Goal: Answer question/provide support

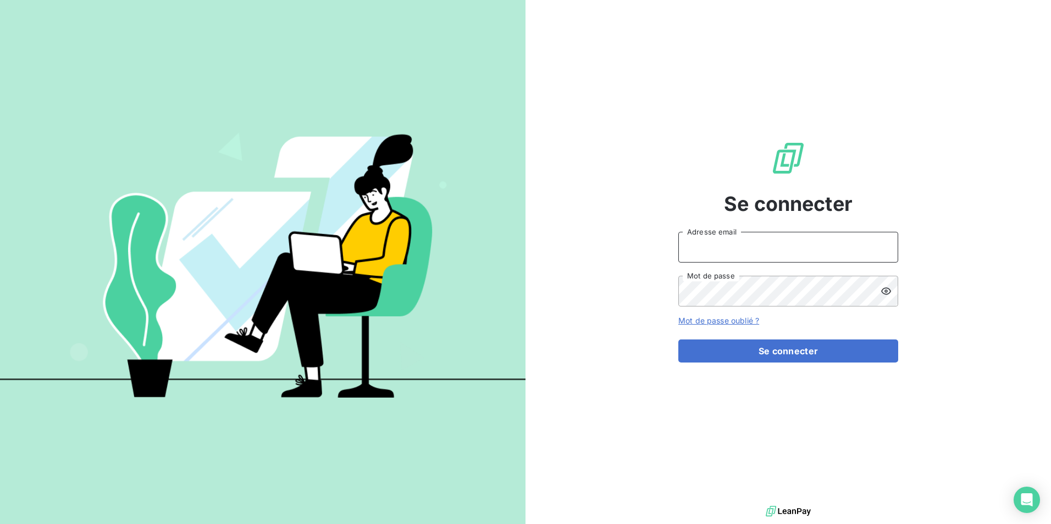
type input "[PERSON_NAME][EMAIL_ADDRESS][DOMAIN_NAME]"
click at [745, 337] on form "[PERSON_NAME][EMAIL_ADDRESS][DOMAIN_NAME] Adresse email Mot de passe Mot de pas…" at bounding box center [788, 297] width 220 height 131
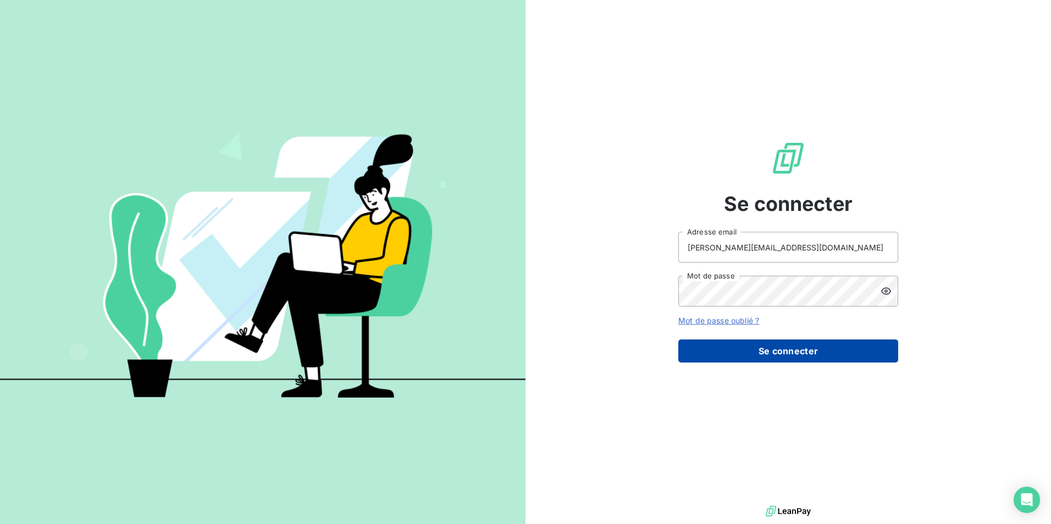
click at [745, 352] on button "Se connecter" at bounding box center [788, 351] width 220 height 23
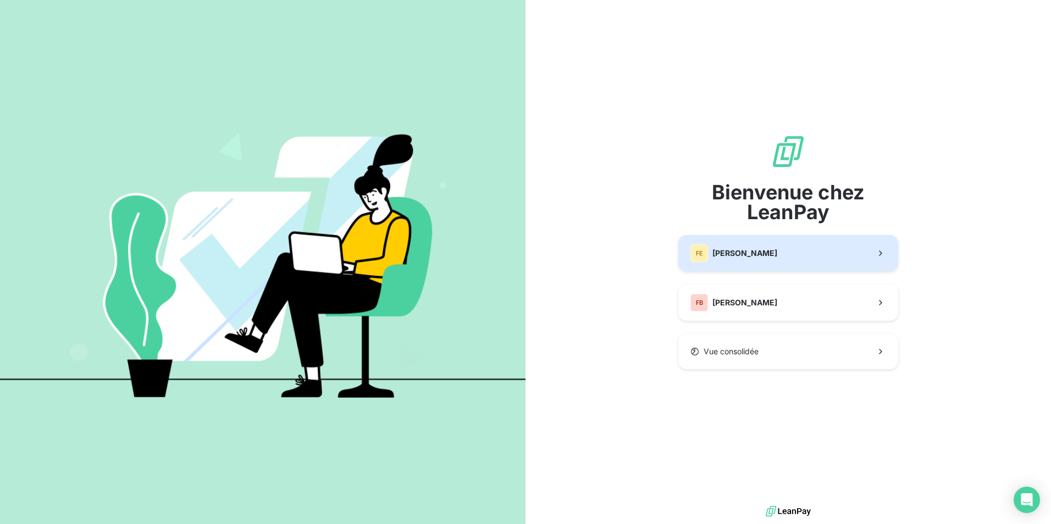
click at [748, 264] on button "[PERSON_NAME]" at bounding box center [788, 253] width 220 height 36
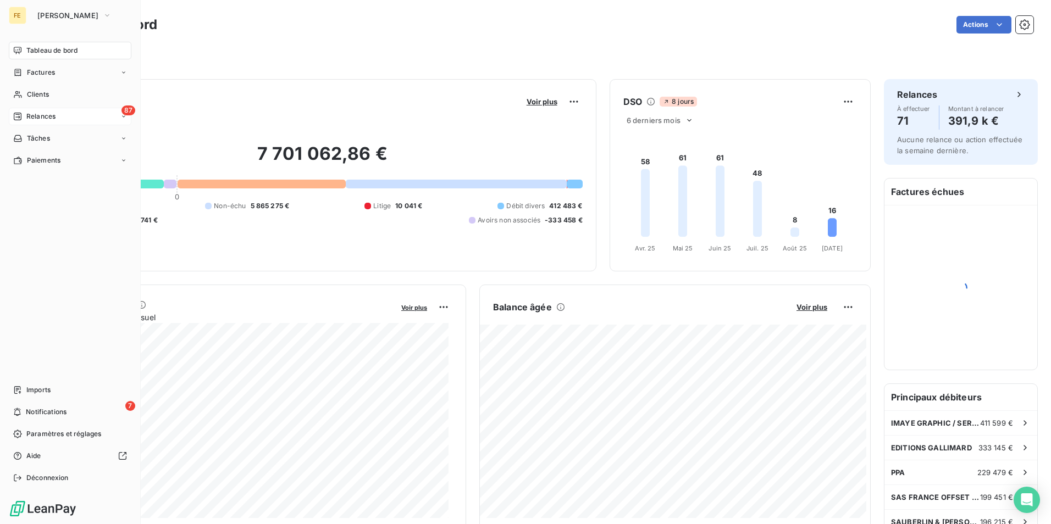
click at [124, 119] on icon at bounding box center [123, 116] width 7 height 7
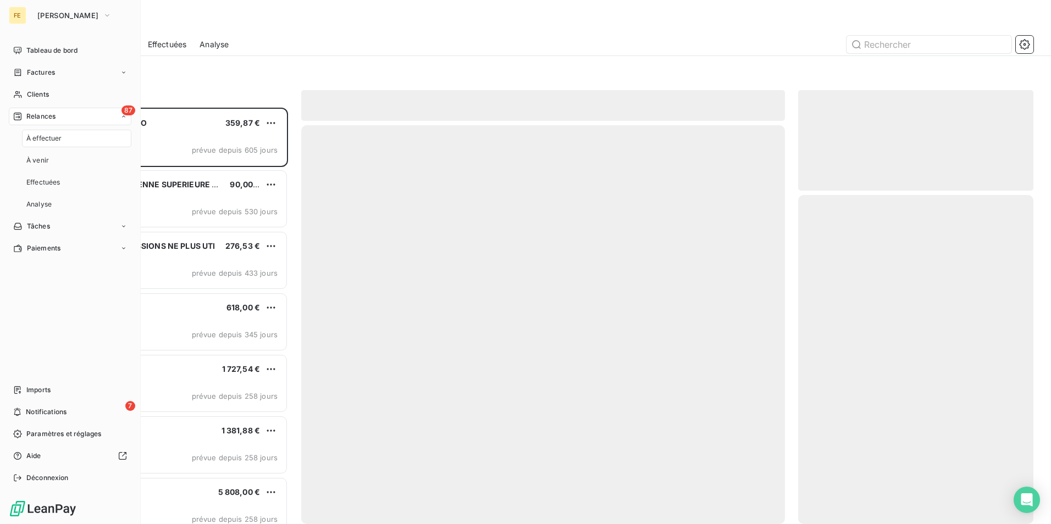
click at [124, 119] on icon at bounding box center [123, 116] width 7 height 7
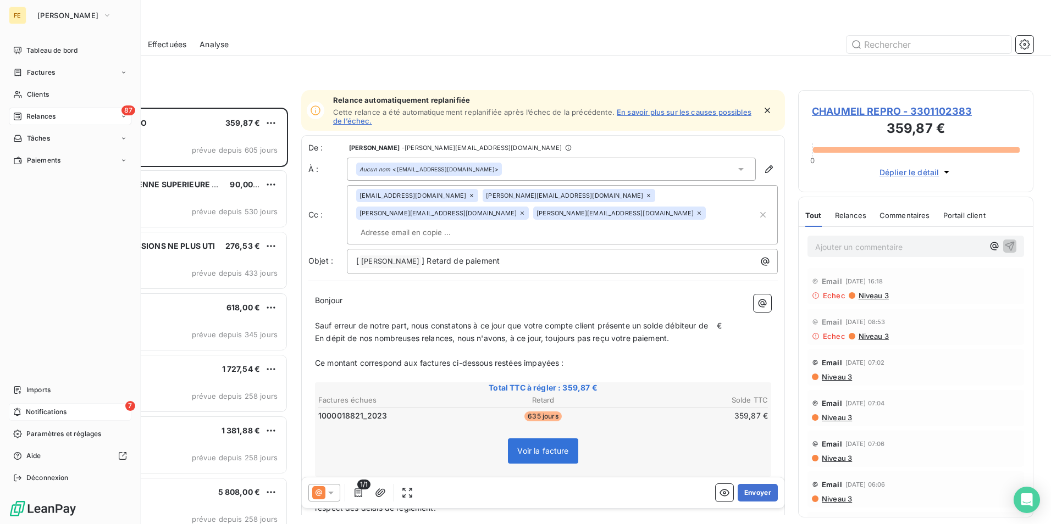
click at [109, 408] on div "7 Notifications" at bounding box center [70, 412] width 123 height 18
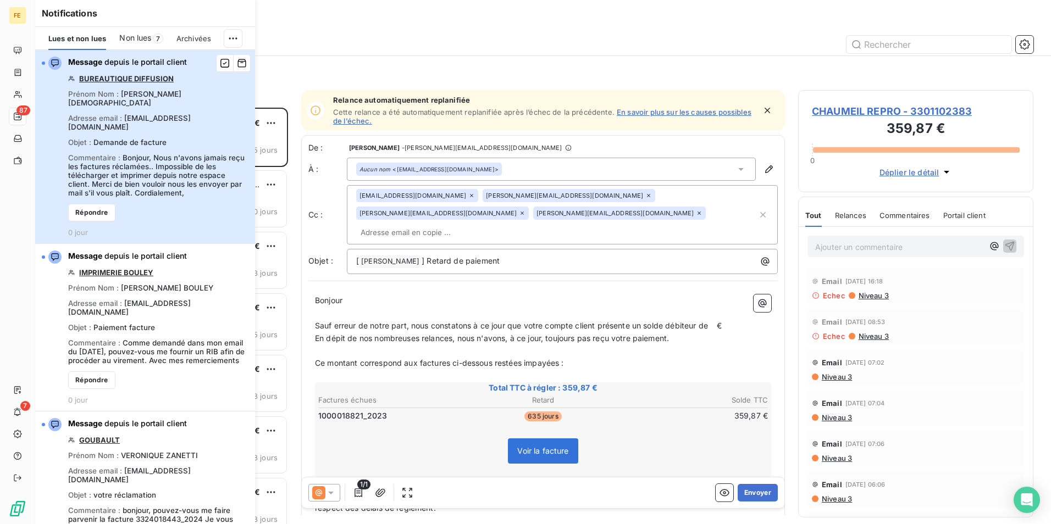
click at [217, 183] on div "Message depuis le portail client BUREAUTIQUE DIFFUSION Prénom Nom : [PERSON_NAM…" at bounding box center [158, 147] width 180 height 180
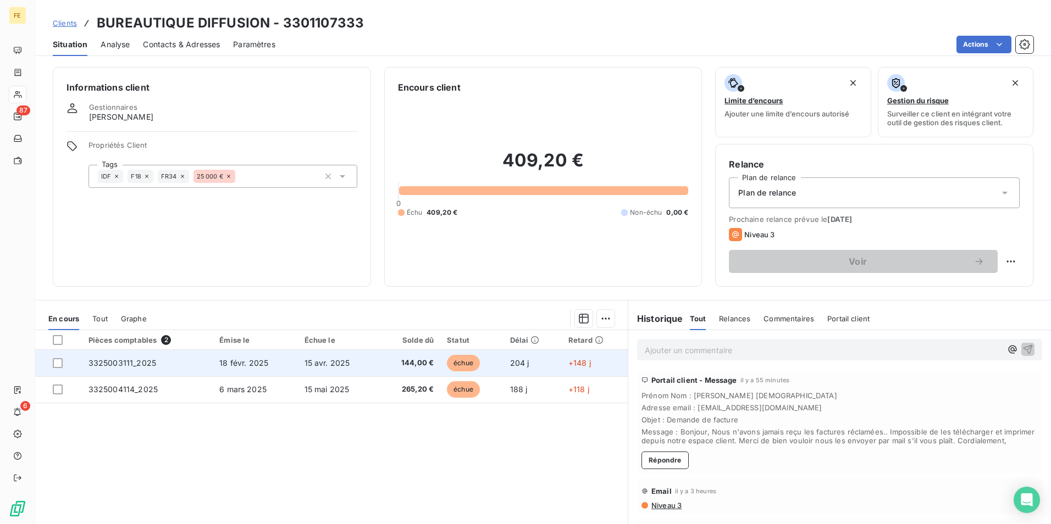
click at [546, 369] on td "204 j" at bounding box center [532, 363] width 58 height 26
click at [129, 361] on span "3325003111_2025" at bounding box center [122, 362] width 68 height 9
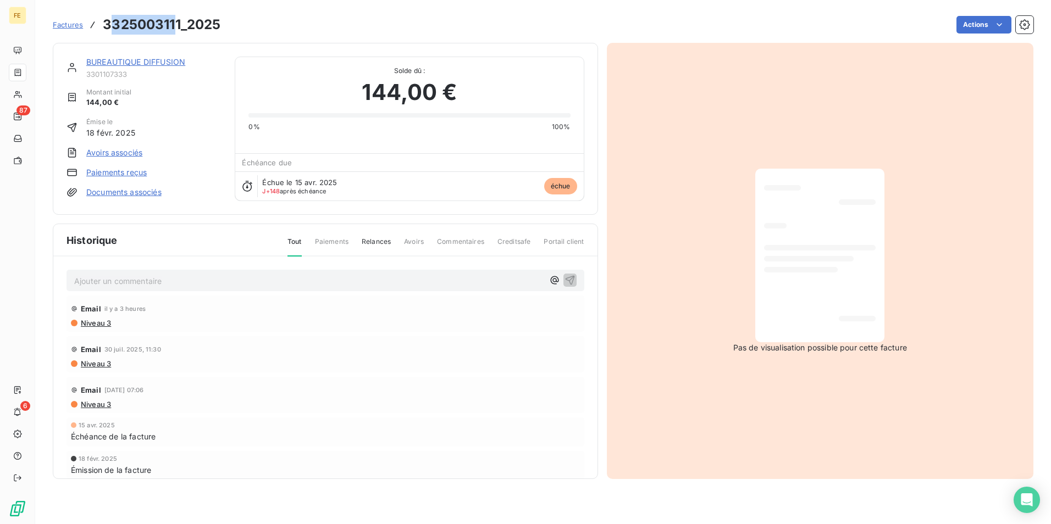
drag, startPoint x: 177, startPoint y: 25, endPoint x: 110, endPoint y: 26, distance: 67.1
click at [110, 26] on h3 "3325003111_2025" at bounding box center [162, 25] width 118 height 20
drag, startPoint x: 110, startPoint y: 26, endPoint x: 182, endPoint y: 22, distance: 72.1
click at [182, 22] on h3 "3325003111_2025" at bounding box center [162, 25] width 118 height 20
copy h3 "3325003111"
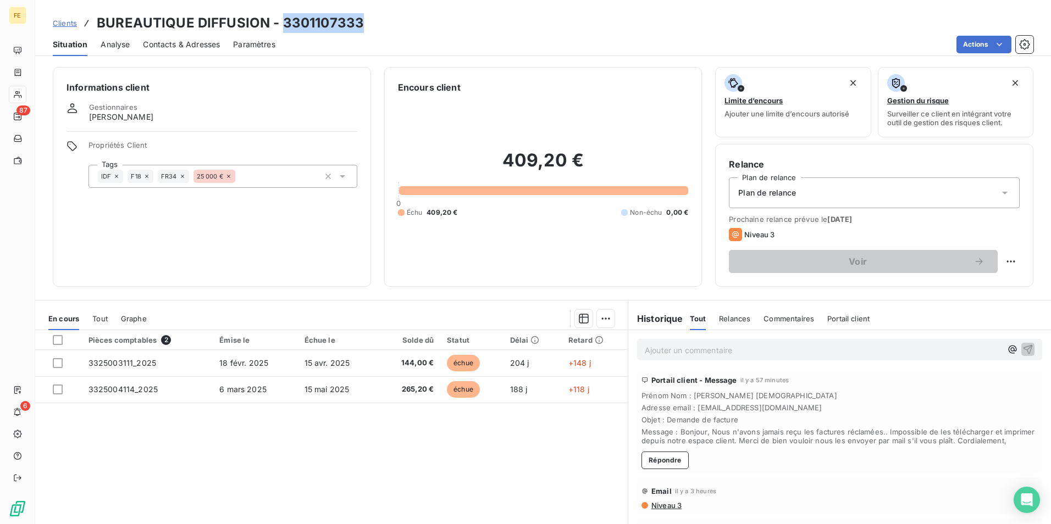
drag, startPoint x: 371, startPoint y: 22, endPoint x: 279, endPoint y: 18, distance: 91.9
click at [279, 18] on div "Clients BUREAUTIQUE DIFFUSION - 3301107333" at bounding box center [543, 23] width 1016 height 20
copy h3 "3301107333"
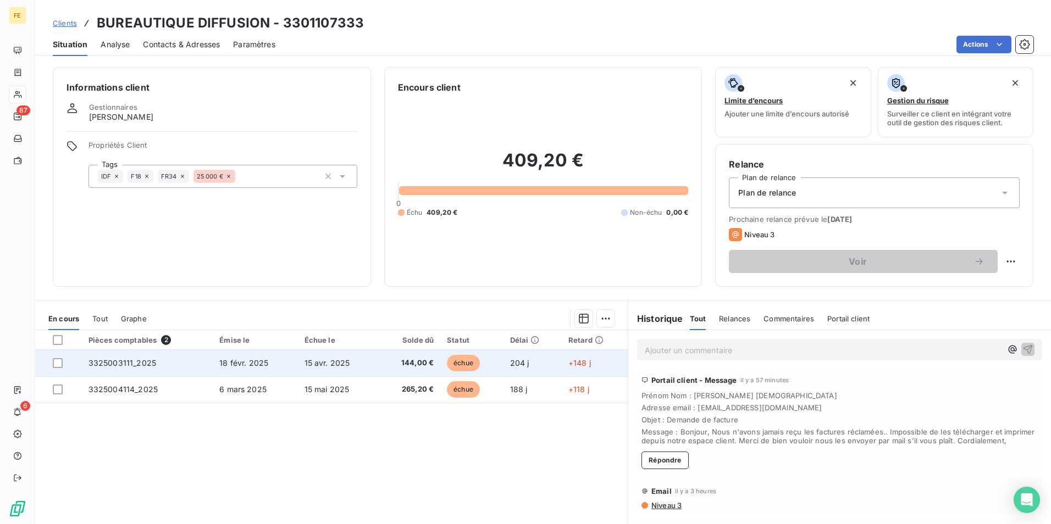
click at [104, 362] on span "3325003111_2025" at bounding box center [122, 362] width 68 height 9
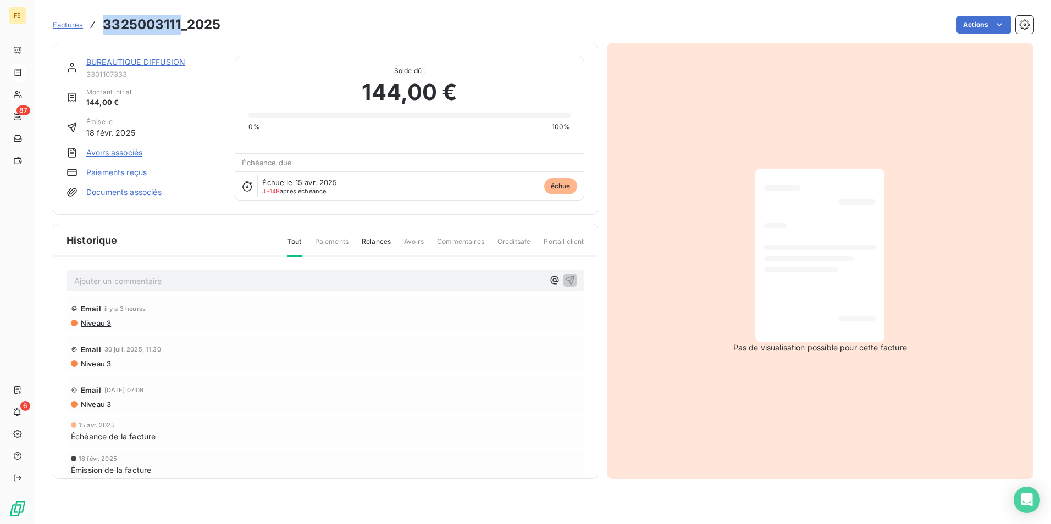
drag, startPoint x: 181, startPoint y: 25, endPoint x: 103, endPoint y: 25, distance: 77.5
click at [103, 25] on h3 "3325003111_2025" at bounding box center [162, 25] width 118 height 20
copy h3 "3325003111"
click at [214, 186] on div "BUREAUTIQUE DIFFUSION 3301107333 Montant initial 144,00 € Émise le [DATE] Avoir…" at bounding box center [144, 129] width 155 height 145
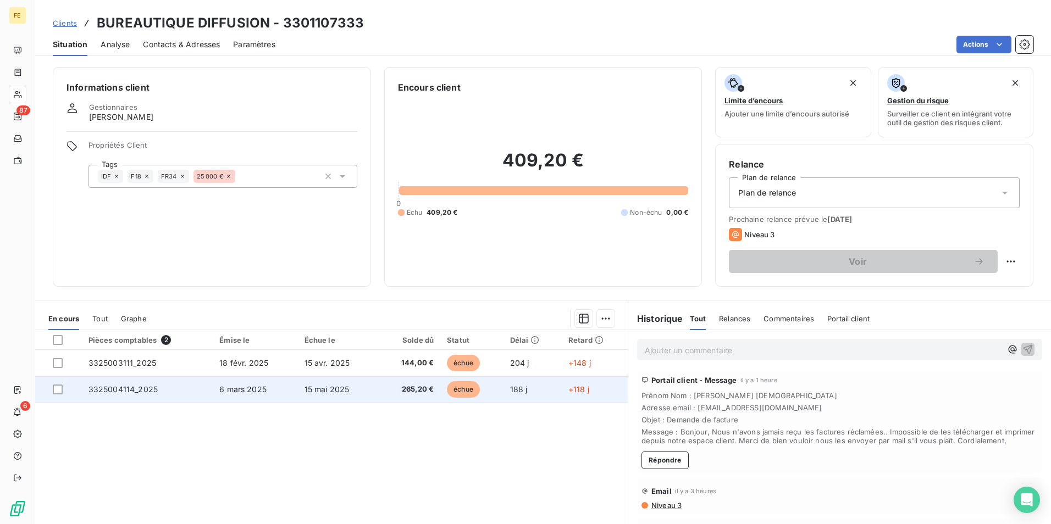
click at [126, 386] on span "3325004114_2025" at bounding box center [122, 389] width 69 height 9
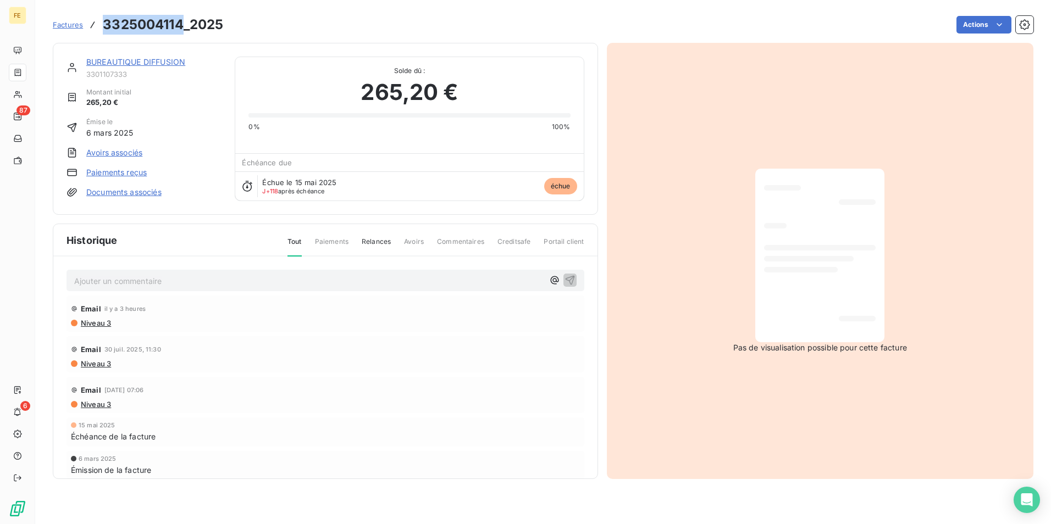
drag, startPoint x: 180, startPoint y: 24, endPoint x: 100, endPoint y: 26, distance: 79.7
click at [100, 26] on div "Factures 3325004114_2025" at bounding box center [138, 25] width 170 height 20
copy h3 "3325004114"
click at [179, 23] on h3 "3325004114_2025" at bounding box center [163, 25] width 120 height 20
drag, startPoint x: 181, startPoint y: 22, endPoint x: 102, endPoint y: 24, distance: 79.2
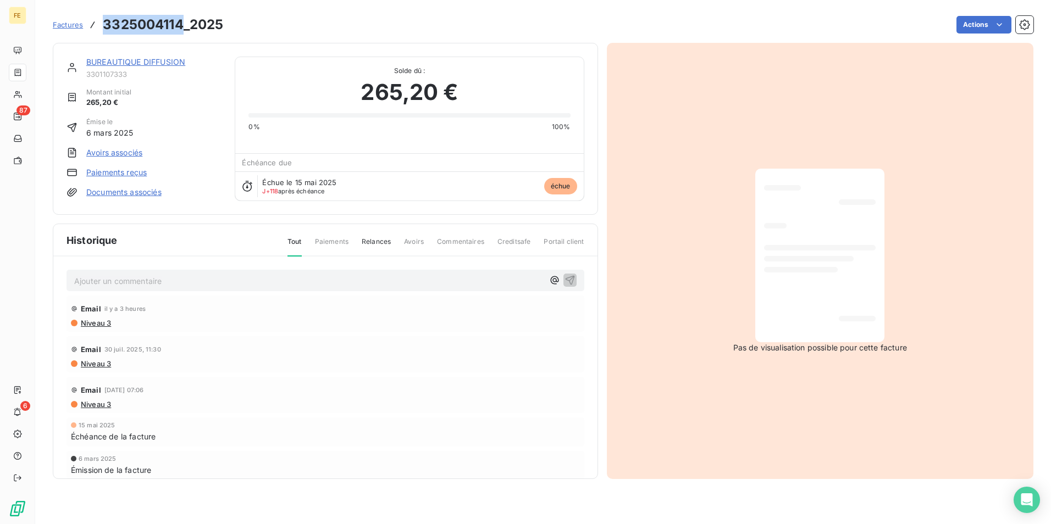
click at [102, 24] on div "Factures 3325004114_2025" at bounding box center [138, 25] width 170 height 20
copy h3 "3325004114"
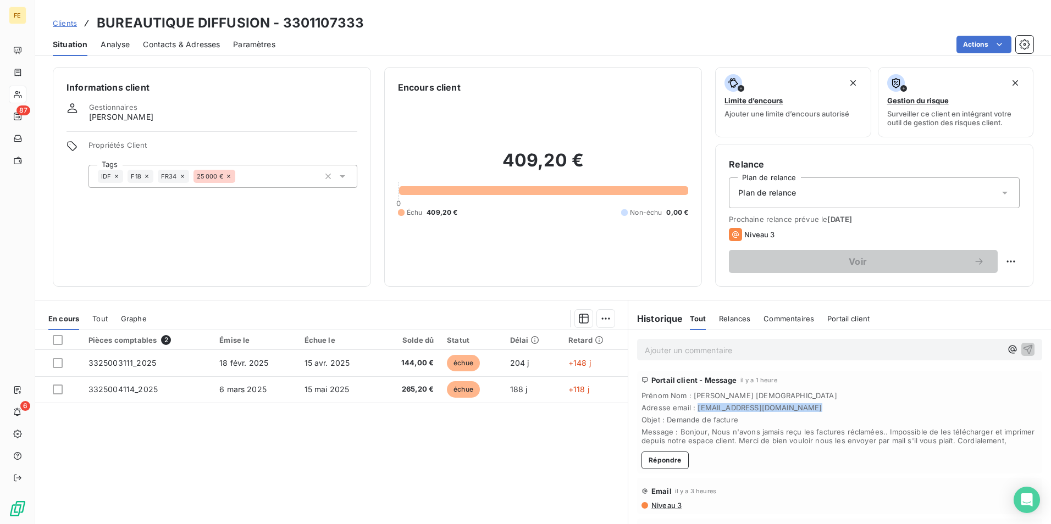
drag, startPoint x: 791, startPoint y: 407, endPoint x: 691, endPoint y: 409, distance: 100.1
click at [691, 409] on span "Adresse email : [EMAIL_ADDRESS][DOMAIN_NAME]" at bounding box center [839, 407] width 396 height 9
drag, startPoint x: 691, startPoint y: 409, endPoint x: 667, endPoint y: 469, distance: 64.6
click at [667, 469] on button "Répondre" at bounding box center [664, 461] width 47 height 18
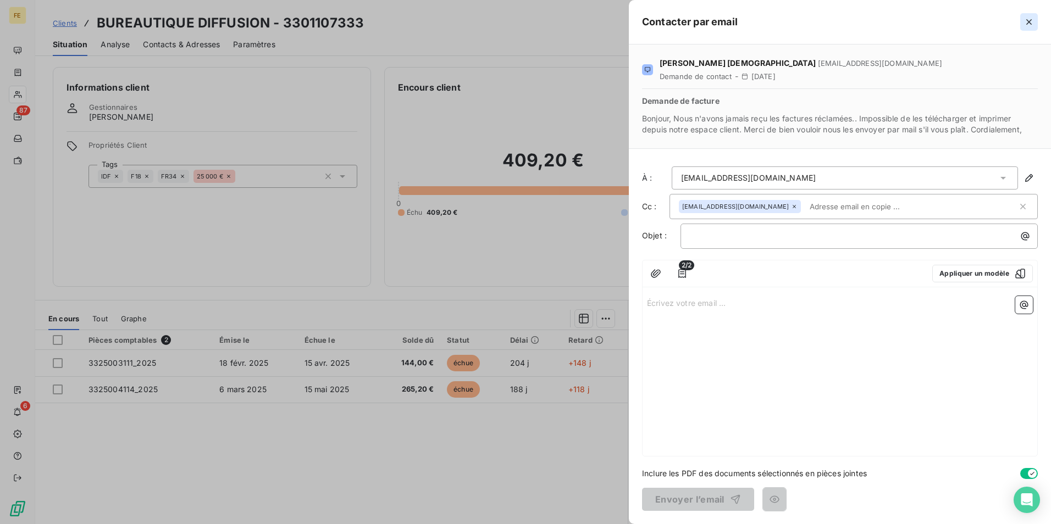
click at [1031, 19] on icon "button" at bounding box center [1028, 21] width 11 height 11
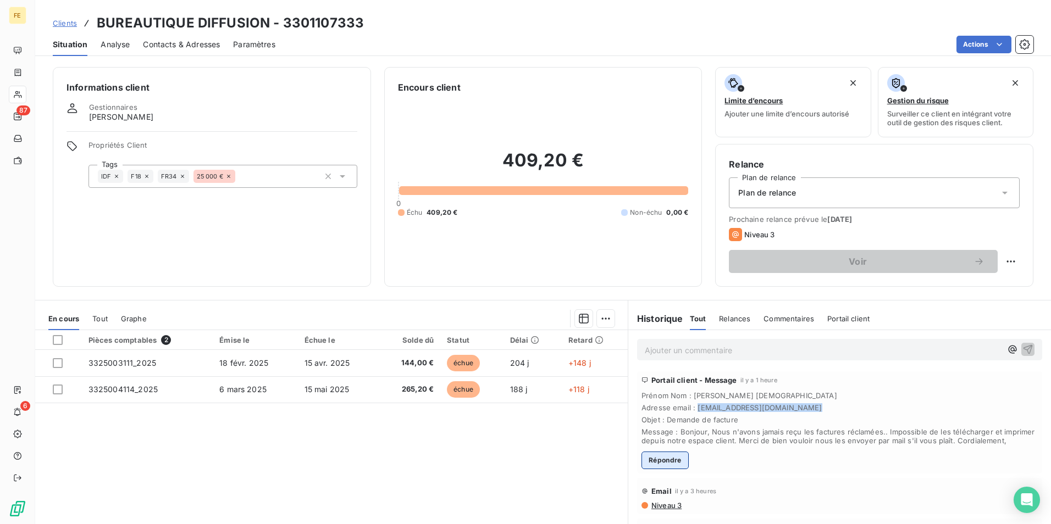
click at [652, 468] on button "Répondre" at bounding box center [664, 461] width 47 height 18
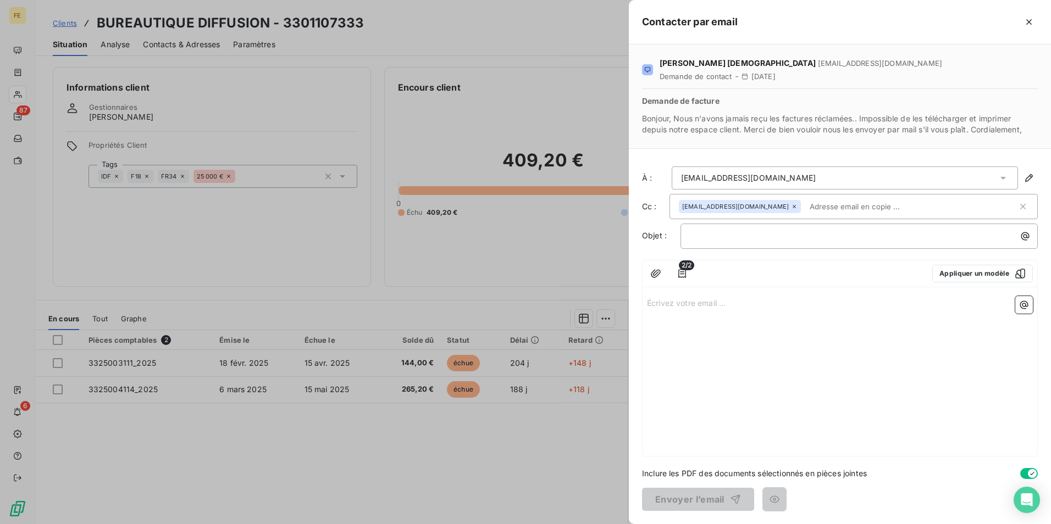
click at [516, 257] on div at bounding box center [525, 262] width 1051 height 524
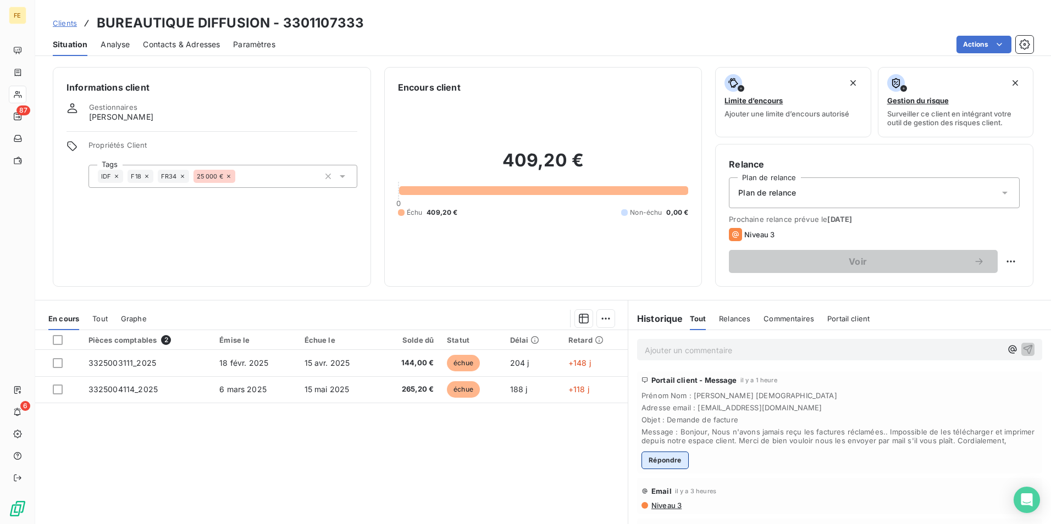
click at [663, 469] on button "Répondre" at bounding box center [664, 461] width 47 height 18
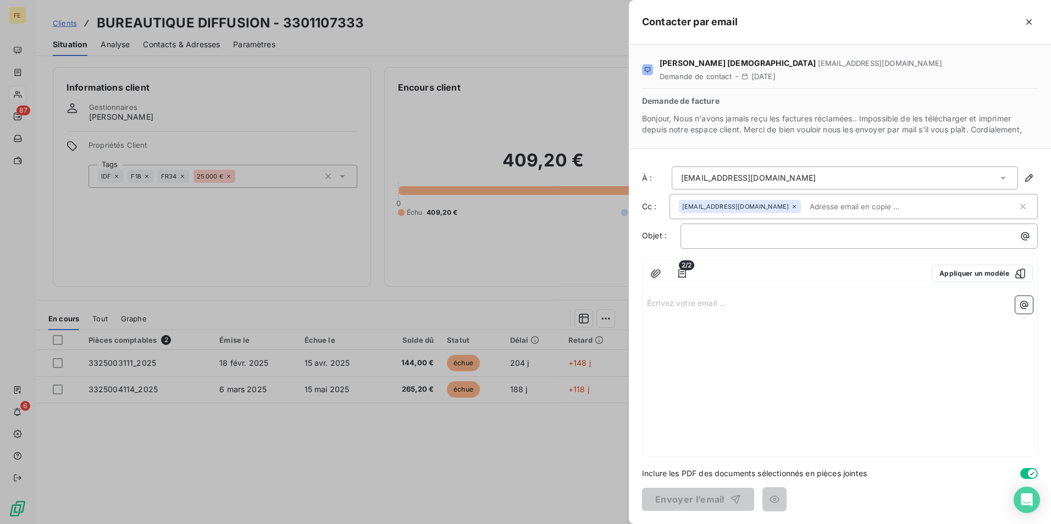
drag, startPoint x: 808, startPoint y: 204, endPoint x: 684, endPoint y: 206, distance: 123.7
click at [684, 206] on div "[EMAIL_ADDRESS][DOMAIN_NAME]" at bounding box center [848, 206] width 339 height 16
click at [757, 204] on span "[EMAIL_ADDRESS][DOMAIN_NAME]" at bounding box center [735, 206] width 107 height 7
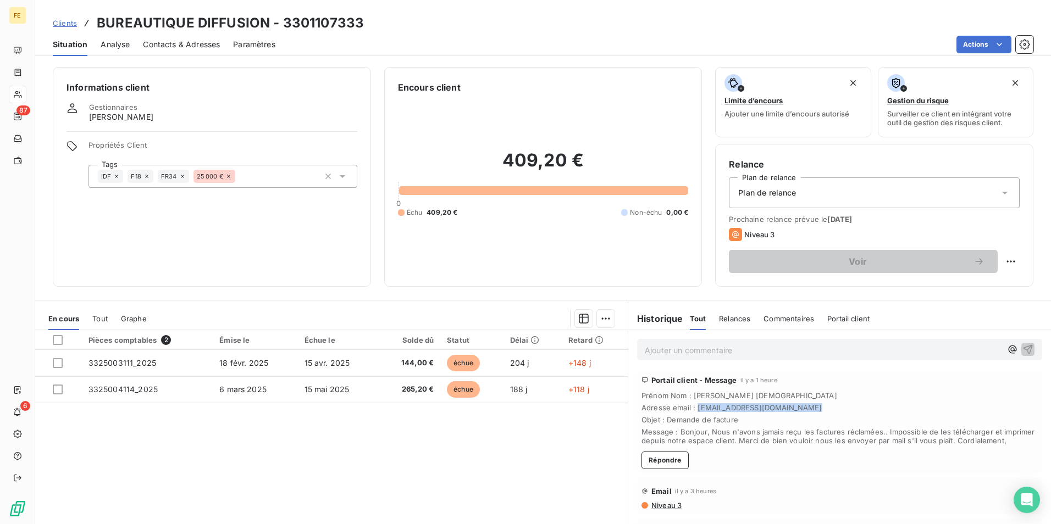
drag, startPoint x: 782, startPoint y: 409, endPoint x: 692, endPoint y: 413, distance: 89.7
click at [692, 413] on div "Prénom Nom : [PERSON_NAME] Adresse email : [EMAIL_ADDRESS][DOMAIN_NAME] Objet :…" at bounding box center [839, 418] width 396 height 54
copy span "[EMAIL_ADDRESS][DOMAIN_NAME]"
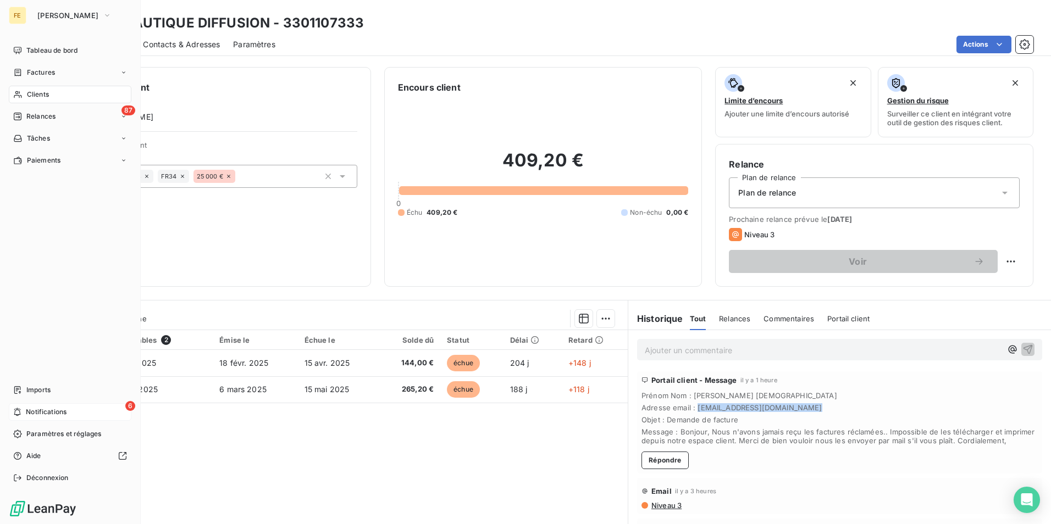
click at [114, 408] on div "6 Notifications" at bounding box center [70, 412] width 123 height 18
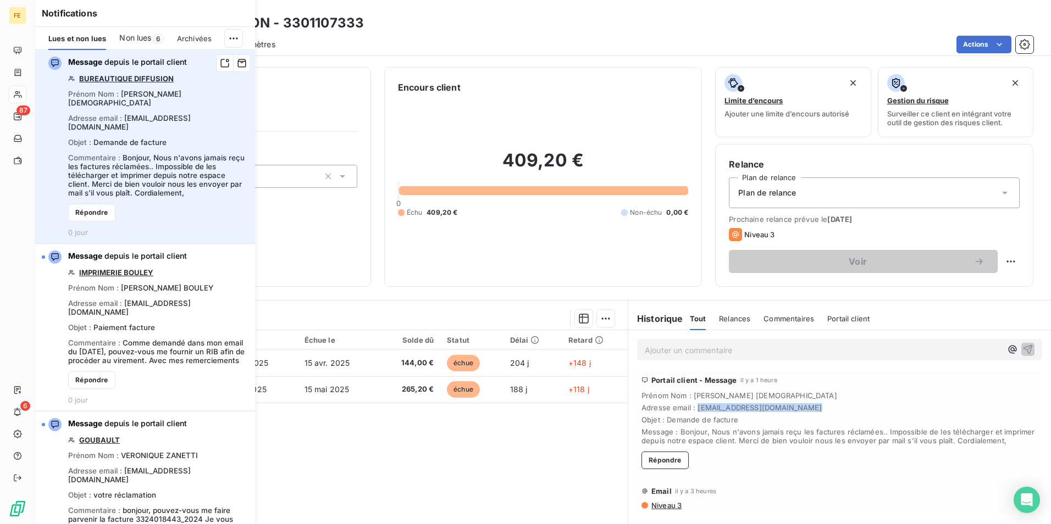
scroll to position [55, 0]
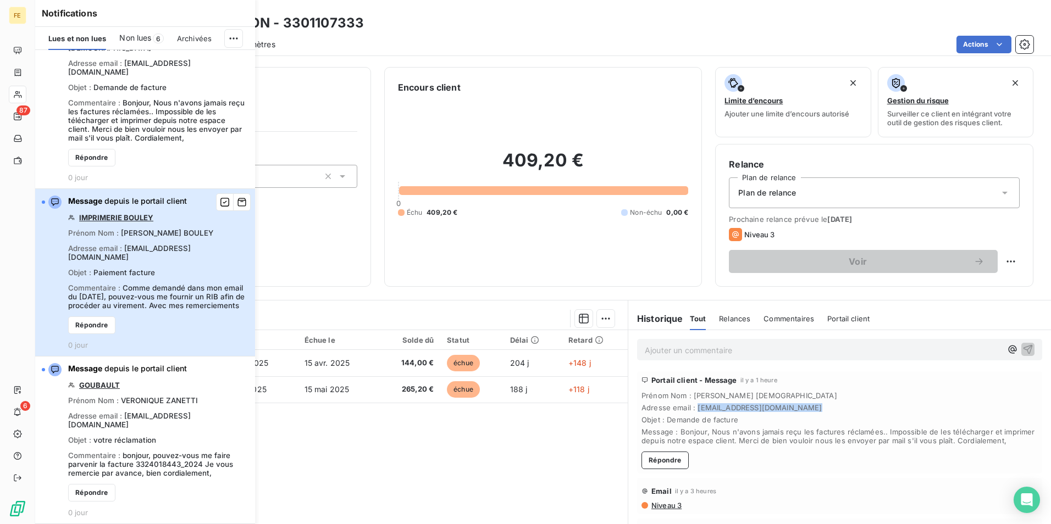
click at [172, 250] on div "Message depuis le portail client IMPRIMERIE [PERSON_NAME] Nom : [PERSON_NAME] A…" at bounding box center [158, 273] width 180 height 154
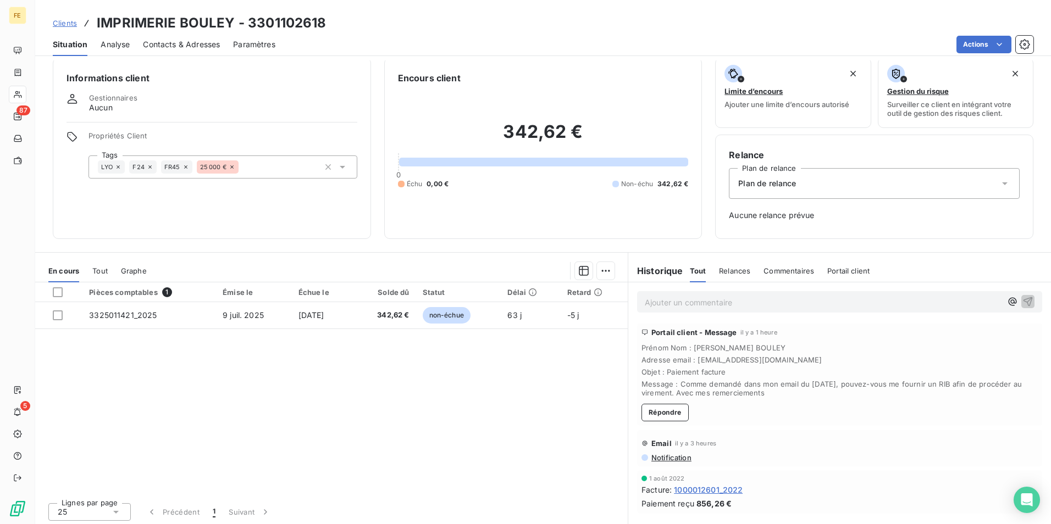
scroll to position [12, 0]
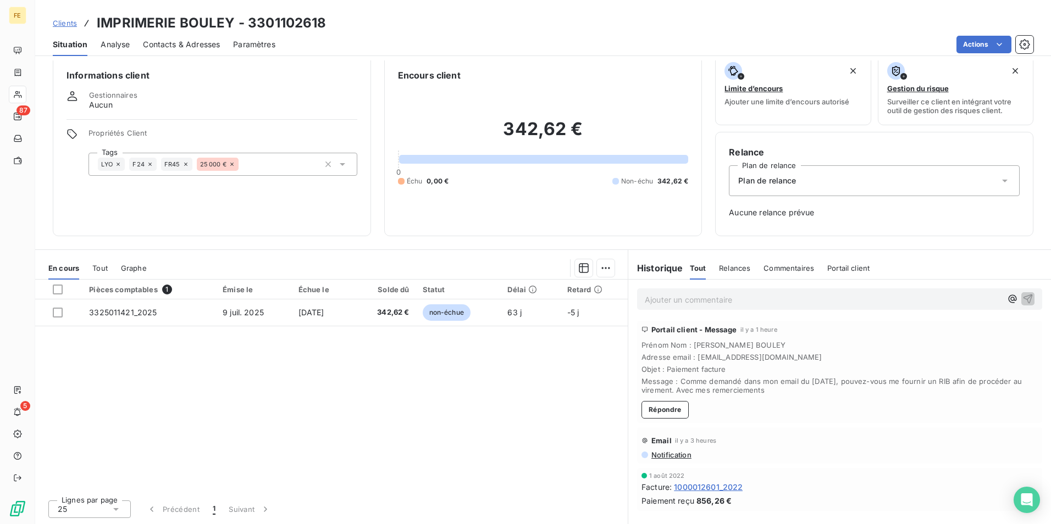
click at [773, 353] on span "Adresse email : [EMAIL_ADDRESS][DOMAIN_NAME]" at bounding box center [839, 357] width 396 height 9
drag, startPoint x: 801, startPoint y: 357, endPoint x: 692, endPoint y: 362, distance: 108.9
click at [692, 362] on div "Prénom Nom : [PERSON_NAME] Adresse email : [EMAIL_ADDRESS][DOMAIN_NAME] Objet :…" at bounding box center [839, 368] width 396 height 54
drag, startPoint x: 692, startPoint y: 362, endPoint x: 759, endPoint y: 353, distance: 67.6
copy span "[EMAIL_ADDRESS][DOMAIN_NAME]"
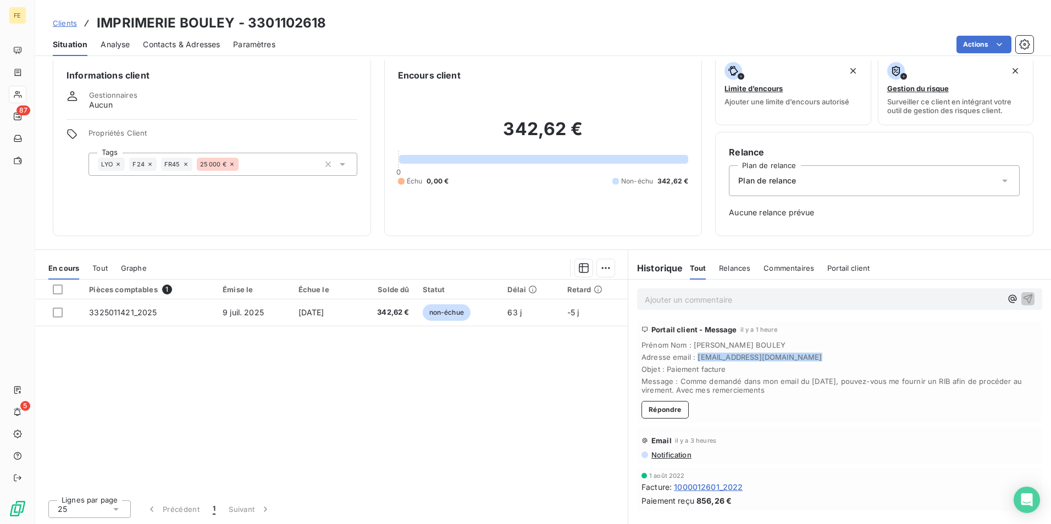
scroll to position [0, 0]
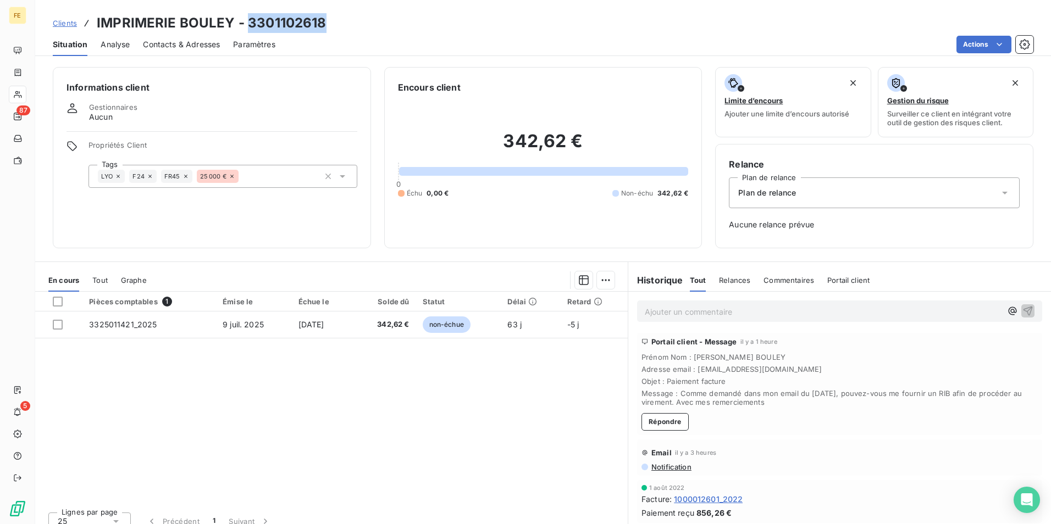
drag, startPoint x: 323, startPoint y: 24, endPoint x: 245, endPoint y: 27, distance: 78.1
click at [245, 27] on h3 "IMPRIMERIE BOULEY - 3301102618" at bounding box center [212, 23] width 230 height 20
copy h3 "3301102618"
drag, startPoint x: 240, startPoint y: 252, endPoint x: 342, endPoint y: 222, distance: 107.3
click at [240, 252] on div "Informations client Gestionnaires Aucun Propriétés Client Tags LYO F24 FR45 25 …" at bounding box center [543, 292] width 1016 height 464
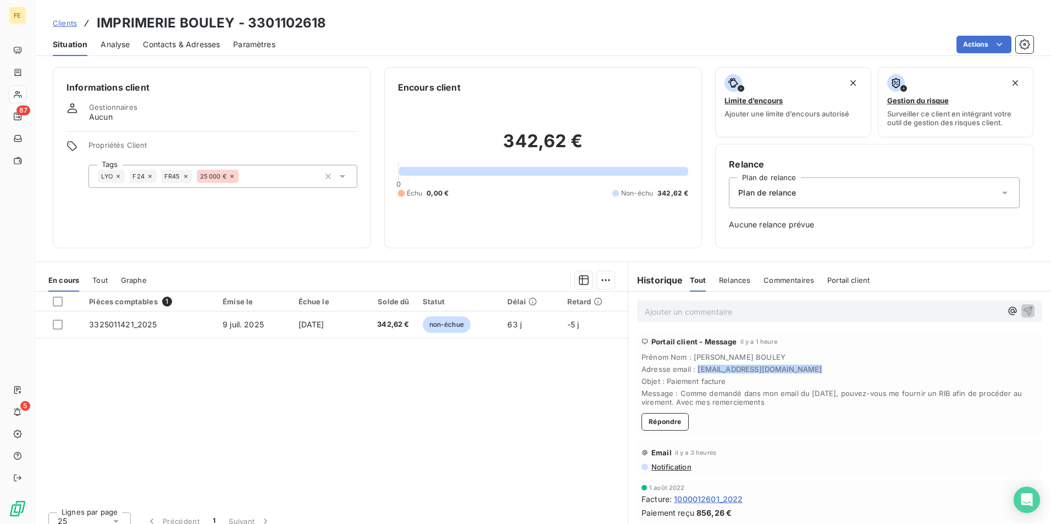
drag, startPoint x: 796, startPoint y: 366, endPoint x: 693, endPoint y: 369, distance: 103.4
click at [693, 369] on span "Adresse email : [EMAIL_ADDRESS][DOMAIN_NAME]" at bounding box center [839, 369] width 396 height 9
copy span "[EMAIL_ADDRESS][DOMAIN_NAME]"
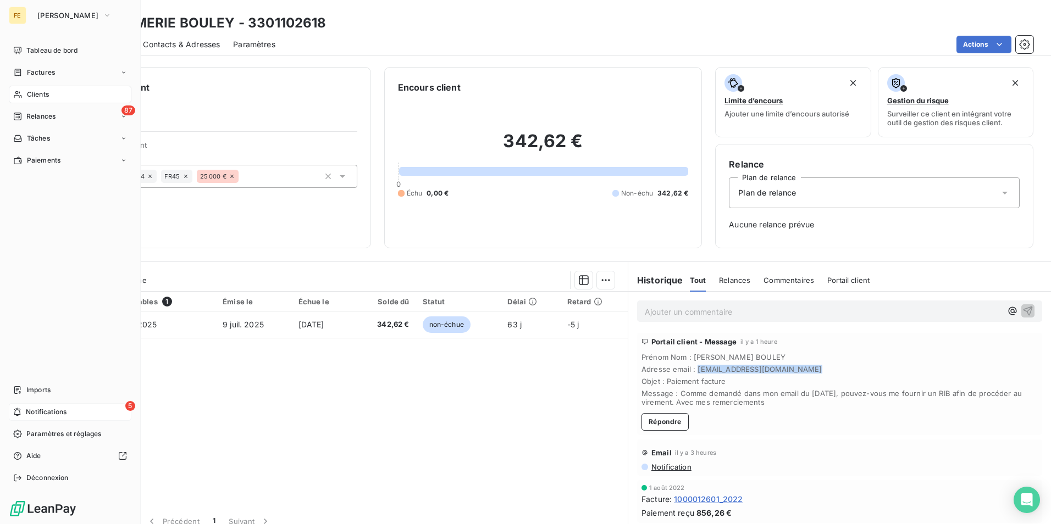
click at [66, 410] on span "Notifications" at bounding box center [46, 412] width 41 height 10
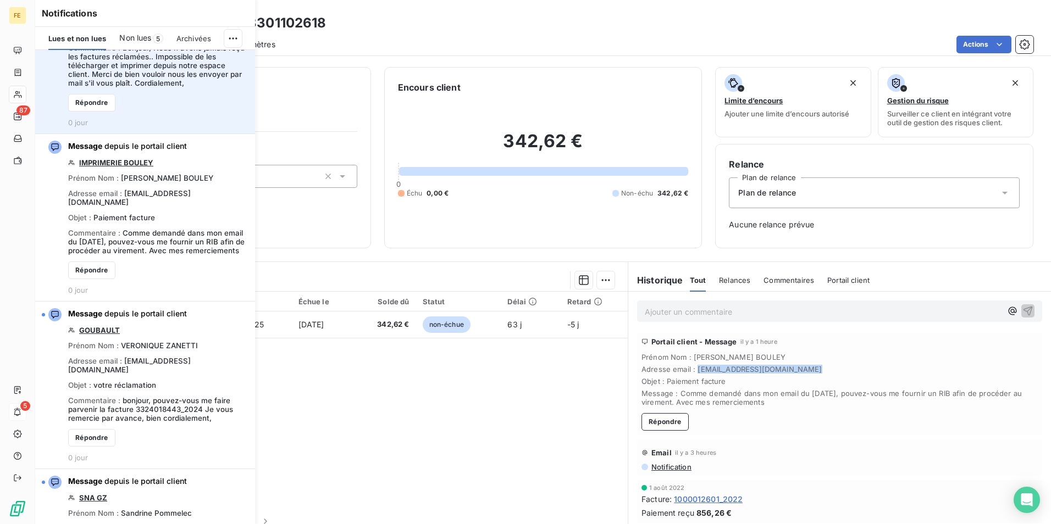
scroll to position [165, 0]
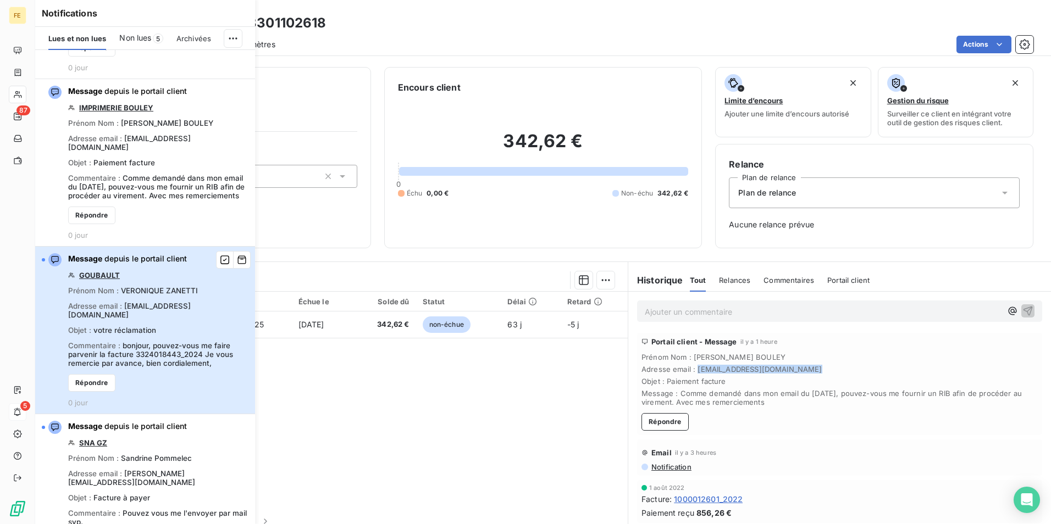
click at [160, 341] on span "bonjour, pouvez-vous me faire parvenir la facture 3324018443_2024 Je vous remer…" at bounding box center [150, 354] width 165 height 26
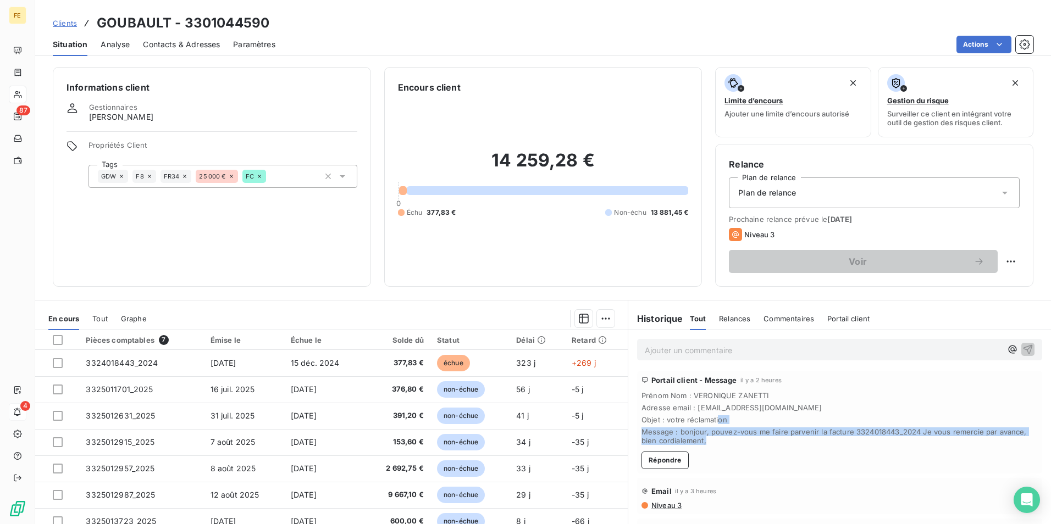
drag, startPoint x: 708, startPoint y: 448, endPoint x: 713, endPoint y: 421, distance: 27.3
click at [713, 421] on div "Portail client - Message il y a 2 heures Prénom Nom : [PERSON_NAME] Adresse ema…" at bounding box center [839, 423] width 405 height 102
click at [710, 445] on span "Message : bonjour, pouvez-vous me faire parvenir la facture 3324018443_2024 Je …" at bounding box center [839, 437] width 396 height 18
drag, startPoint x: 892, startPoint y: 431, endPoint x: 847, endPoint y: 431, distance: 44.5
click at [847, 431] on span "Message : bonjour, pouvez-vous me faire parvenir la facture 3324018443_2024 Je …" at bounding box center [839, 437] width 396 height 18
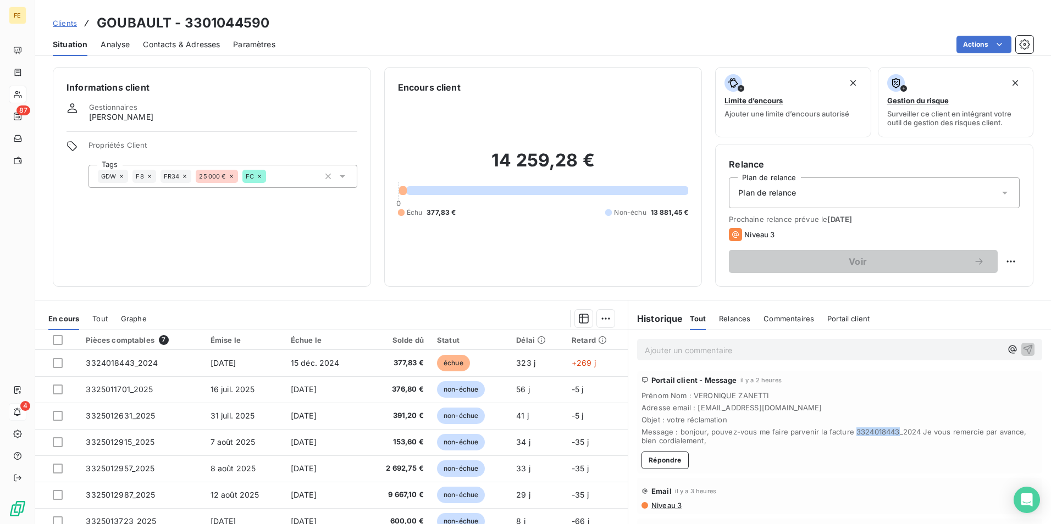
copy span "3324018443"
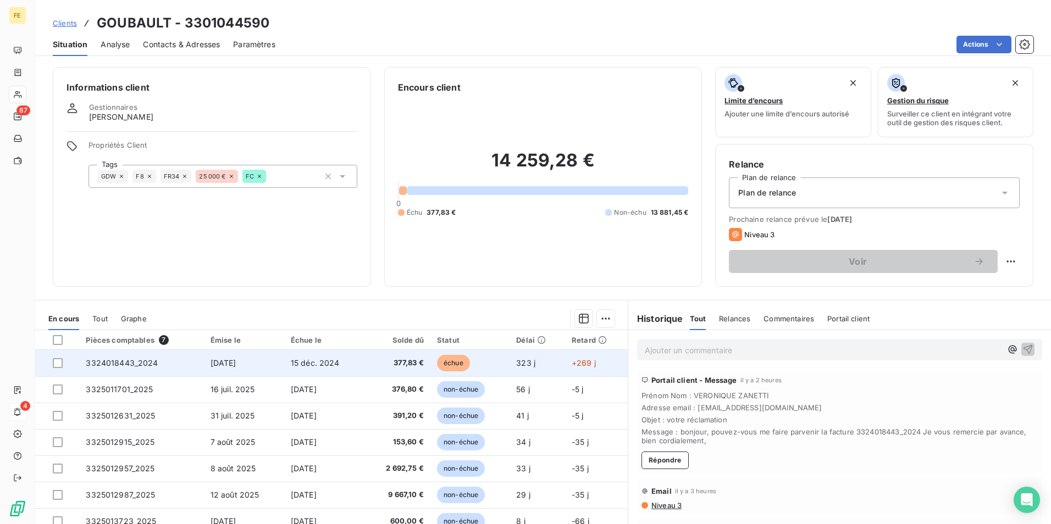
click at [134, 363] on span "3324018443_2024" at bounding box center [122, 362] width 72 height 9
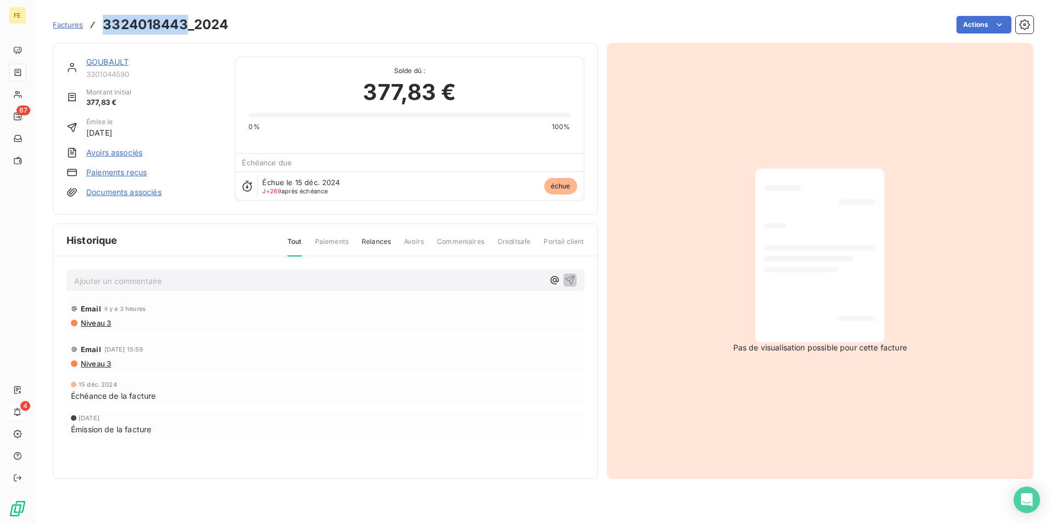
drag, startPoint x: 186, startPoint y: 24, endPoint x: 105, endPoint y: 24, distance: 81.3
click at [105, 24] on h3 "3324018443_2024" at bounding box center [165, 25] width 125 height 20
click at [270, 242] on div "Historique Tout Paiements Relances Avoirs Commentaires Creditsafe Portail client" at bounding box center [325, 240] width 544 height 32
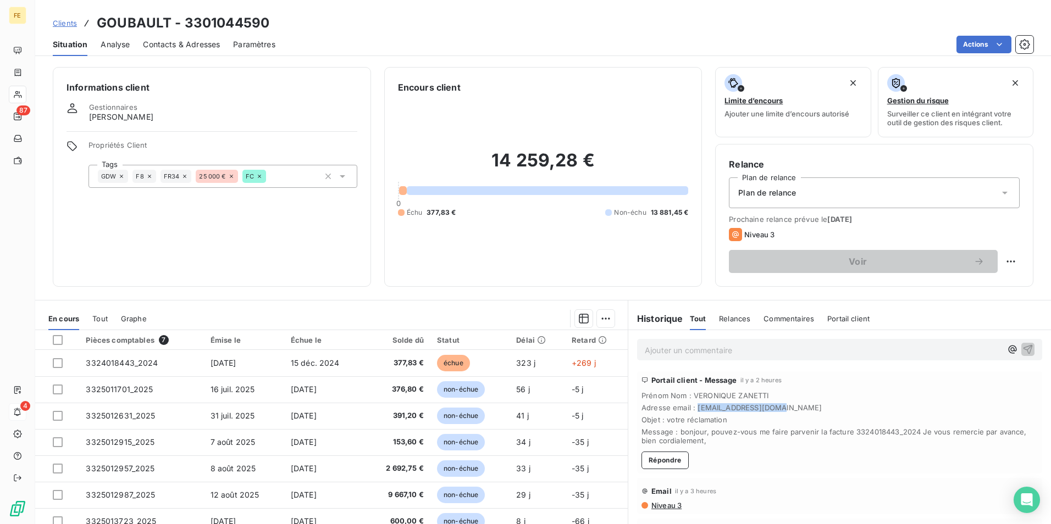
drag, startPoint x: 771, startPoint y: 405, endPoint x: 691, endPoint y: 409, distance: 79.8
click at [691, 409] on span "Adresse email : [EMAIL_ADDRESS][DOMAIN_NAME]" at bounding box center [839, 407] width 396 height 9
